Goal: Task Accomplishment & Management: Manage account settings

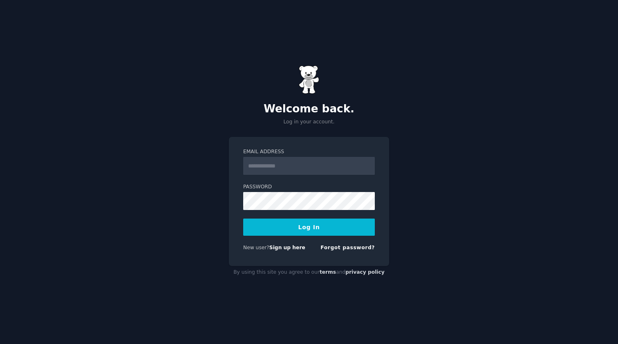
click at [301, 166] on input "Email Address" at bounding box center [309, 166] width 132 height 18
type input "**********"
click at [326, 230] on button "Log In" at bounding box center [309, 227] width 132 height 17
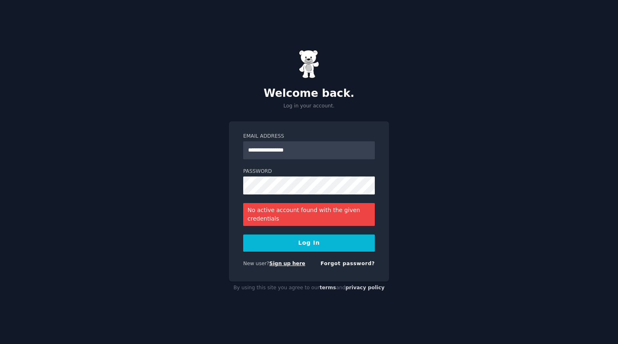
click at [289, 264] on link "Sign up here" at bounding box center [287, 264] width 36 height 6
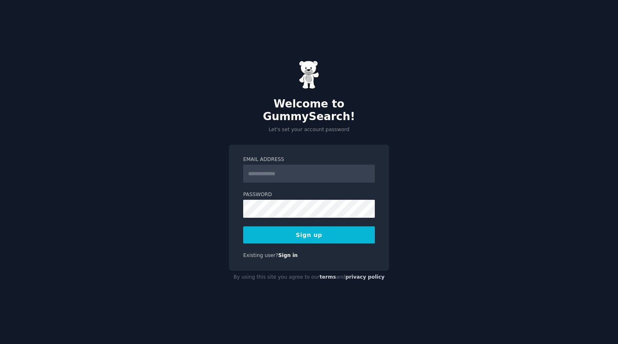
click at [279, 168] on input "Email Address" at bounding box center [309, 174] width 132 height 18
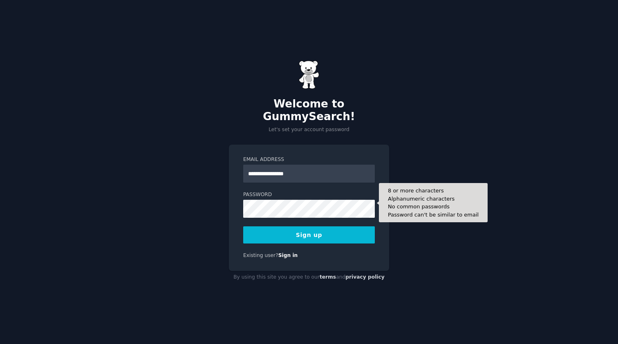
type input "**********"
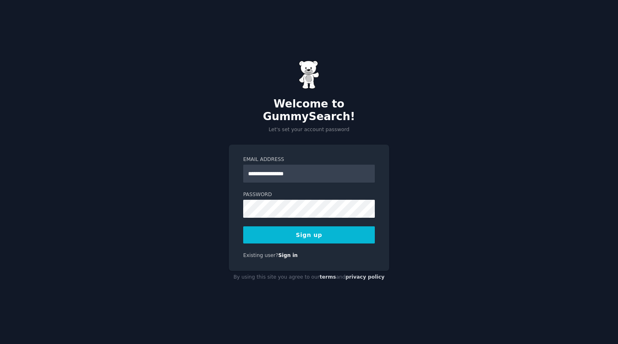
click at [312, 226] on button "Sign up" at bounding box center [309, 234] width 132 height 17
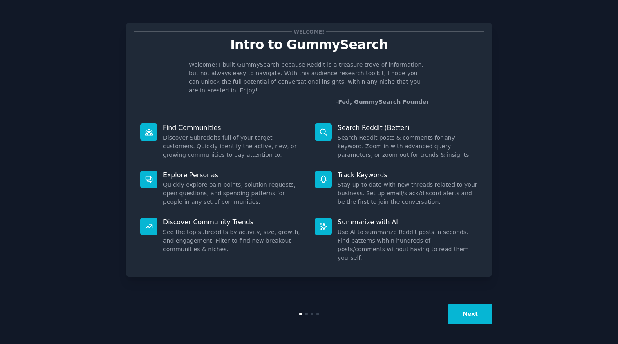
click at [467, 314] on button "Next" at bounding box center [470, 314] width 44 height 20
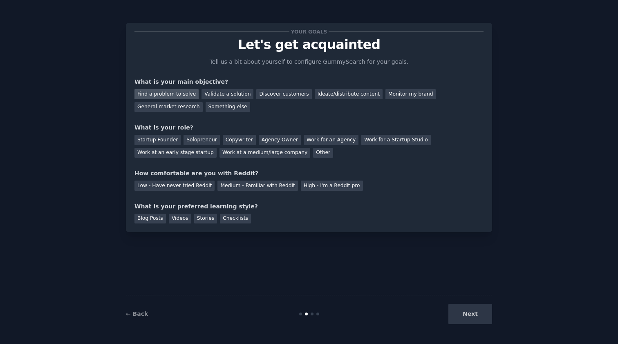
click at [176, 94] on div "Find a problem to solve" at bounding box center [166, 94] width 64 height 10
click at [207, 94] on div "Validate a solution" at bounding box center [227, 94] width 52 height 10
click at [324, 95] on div "Ideate/distribute content" at bounding box center [349, 94] width 68 height 10
click at [166, 105] on div "General market research" at bounding box center [168, 107] width 68 height 10
click at [200, 140] on div "Solopreneur" at bounding box center [201, 140] width 36 height 10
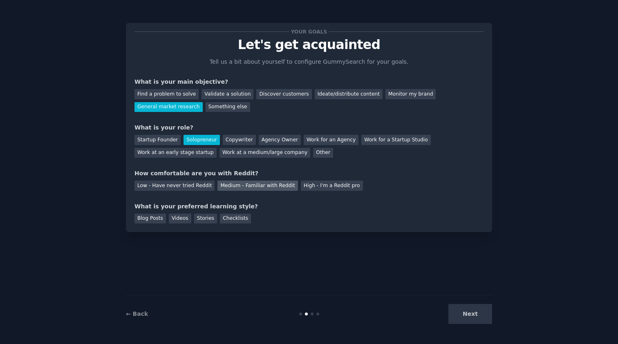
click at [238, 186] on div "Medium - Familiar with Reddit" at bounding box center [257, 186] width 80 height 10
click at [179, 216] on div "Videos" at bounding box center [180, 219] width 22 height 10
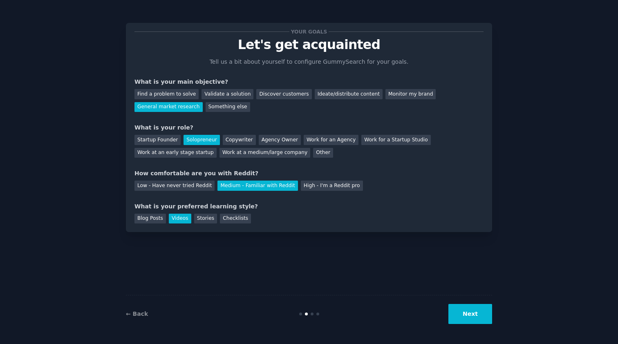
click at [462, 316] on button "Next" at bounding box center [470, 314] width 44 height 20
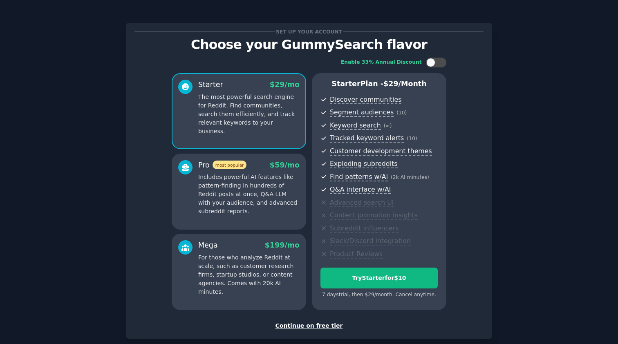
click at [420, 198] on span "Advanced search UI" at bounding box center [384, 203] width 108 height 10
click at [438, 63] on div at bounding box center [440, 62] width 4 height 4
checkbox input "true"
click at [425, 62] on div "Enable 33% Annual Discount" at bounding box center [393, 63] width 105 height 10
click at [316, 322] on div "Continue on free tier" at bounding box center [308, 326] width 349 height 9
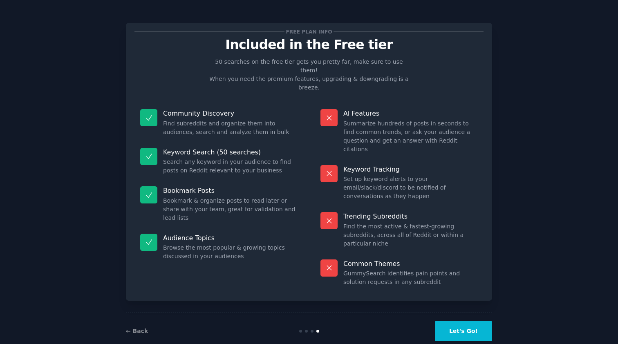
click at [467, 321] on button "Let's Go!" at bounding box center [463, 331] width 57 height 20
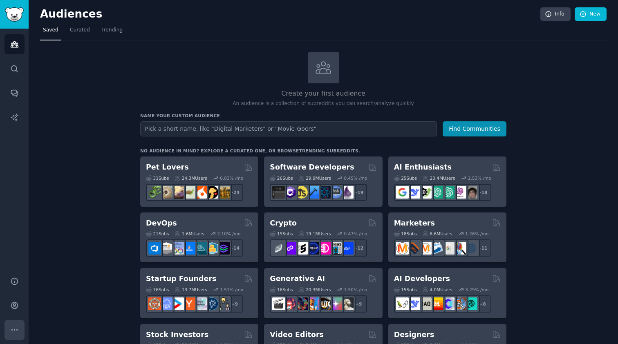
click at [14, 331] on icon "Sidebar" at bounding box center [14, 330] width 9 height 9
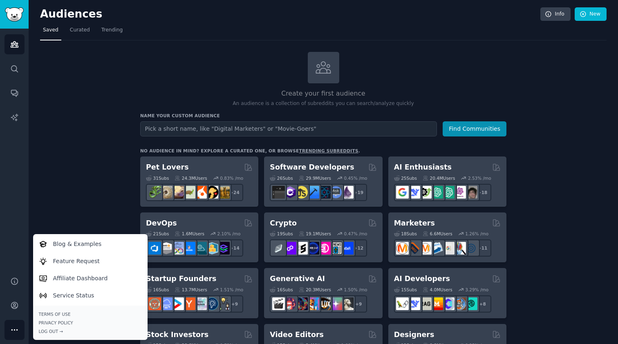
click at [12, 219] on div "Audiences Search Conversations AI Reports" at bounding box center [14, 148] width 29 height 238
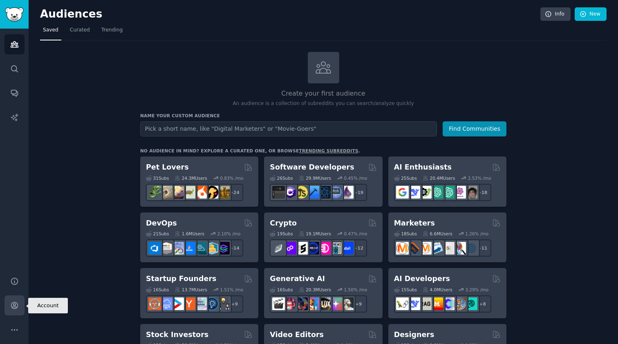
click at [17, 305] on icon "Sidebar" at bounding box center [14, 305] width 9 height 9
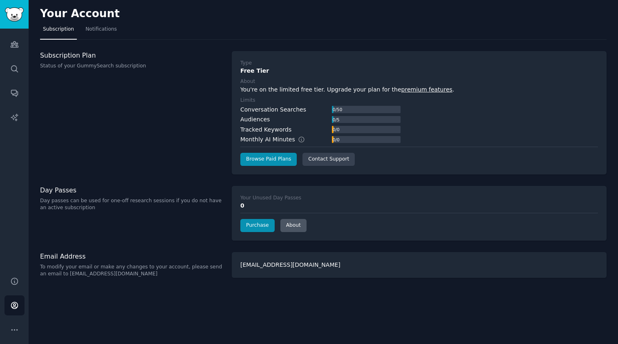
click at [302, 223] on link "About" at bounding box center [293, 225] width 26 height 13
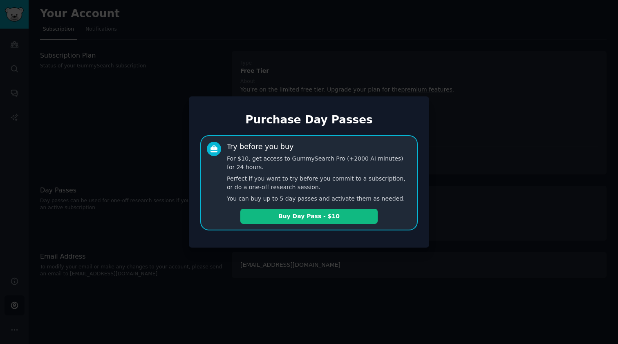
click at [278, 190] on p "Perfect if you want to try before you commit to a subscription, or do a one-off…" at bounding box center [319, 182] width 184 height 17
click at [454, 135] on div at bounding box center [309, 172] width 618 height 344
